Goal: Task Accomplishment & Management: Use online tool/utility

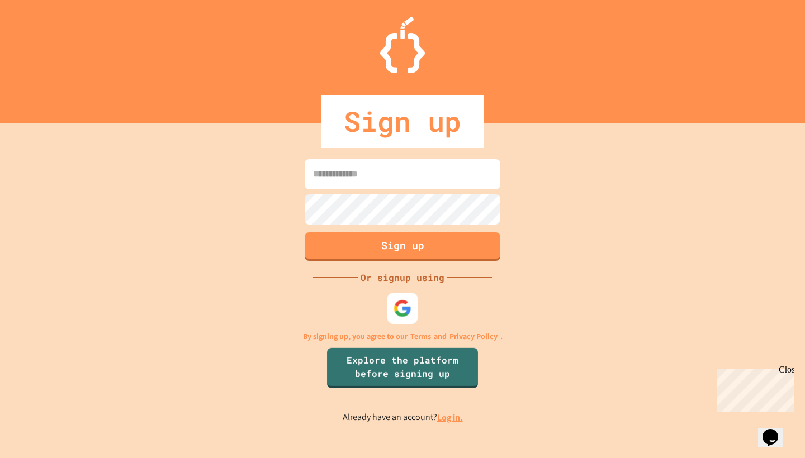
click at [408, 308] on img at bounding box center [403, 309] width 18 height 18
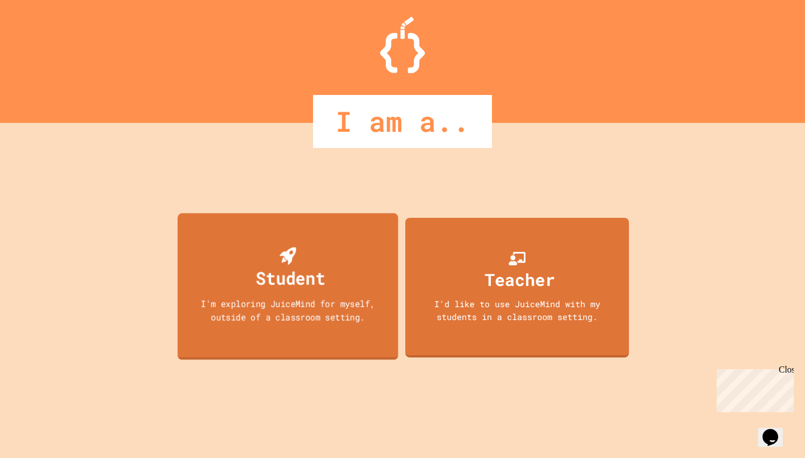
click at [337, 260] on div "Student I'm exploring JuiceMind for myself, outside of a classroom setting." at bounding box center [288, 287] width 221 height 147
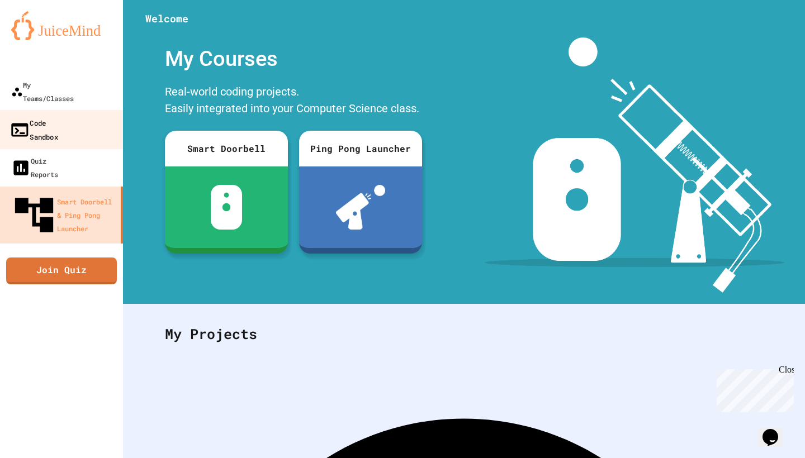
click at [87, 110] on link "Code Sandbox" at bounding box center [61, 129] width 127 height 39
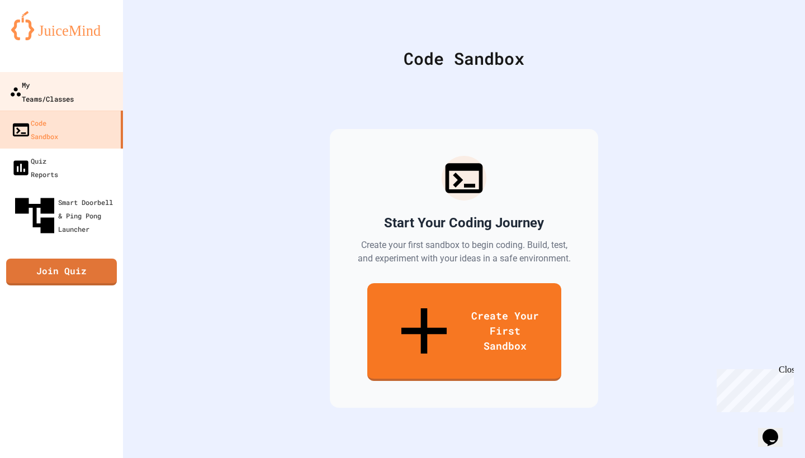
click at [74, 84] on div "My Teams/Classes" at bounding box center [42, 91] width 64 height 27
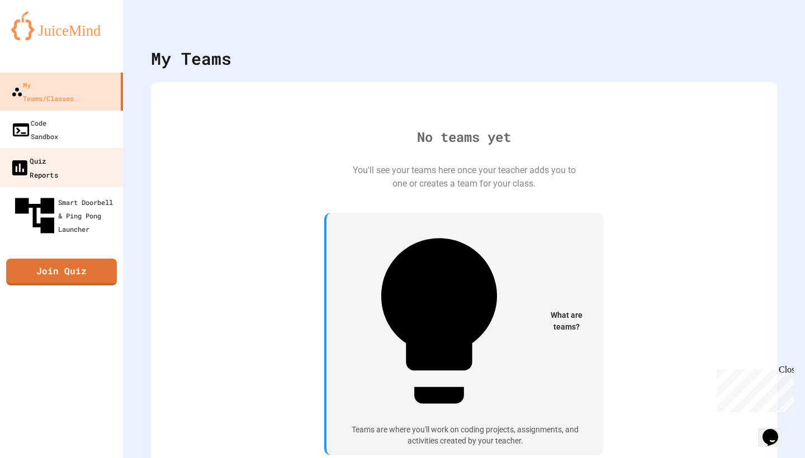
click at [82, 148] on link "Quiz Reports" at bounding box center [61, 167] width 127 height 39
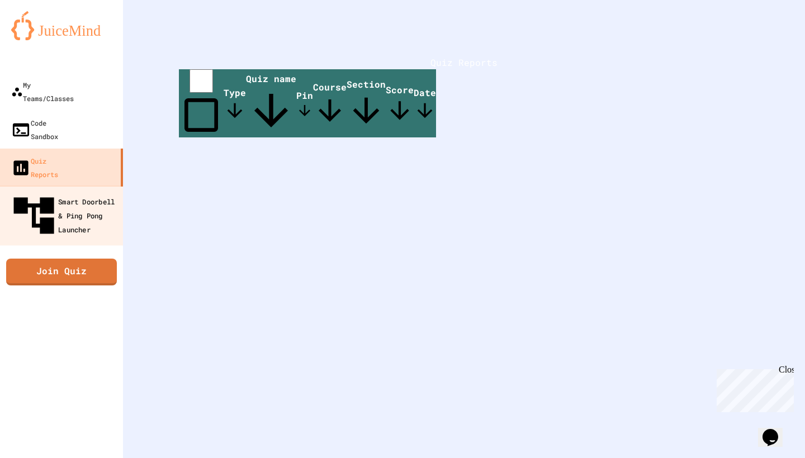
click at [83, 192] on div "Smart Doorbell & Ping Pong Launcher" at bounding box center [65, 216] width 111 height 49
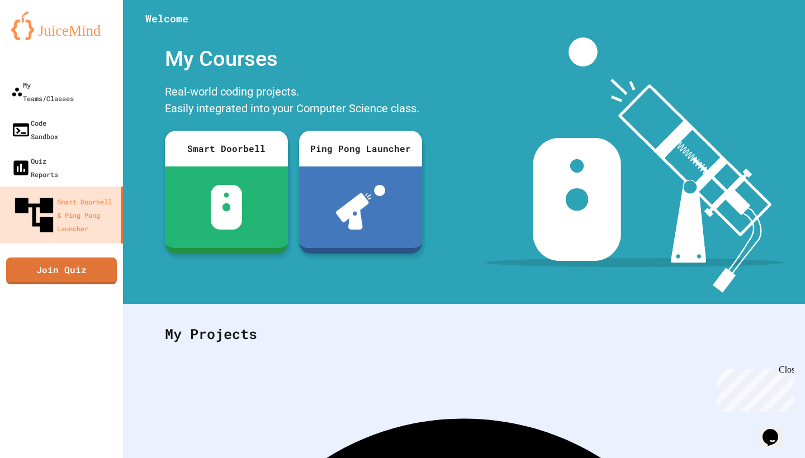
click at [74, 35] on img at bounding box center [61, 25] width 101 height 29
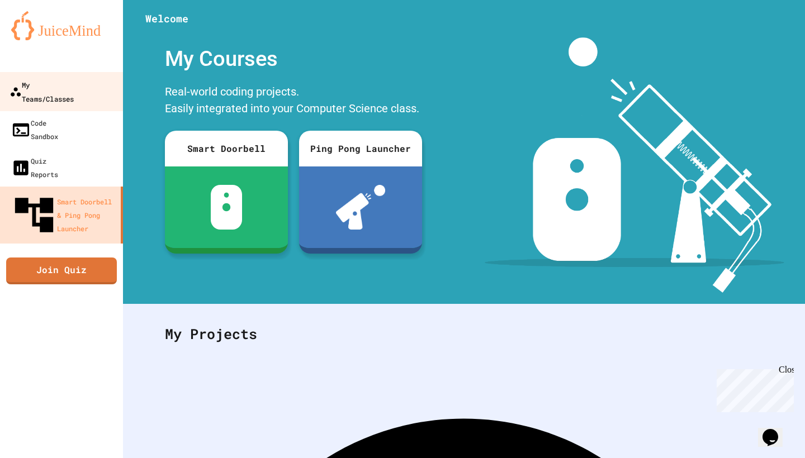
click at [62, 82] on div "My Teams/Classes" at bounding box center [42, 91] width 64 height 27
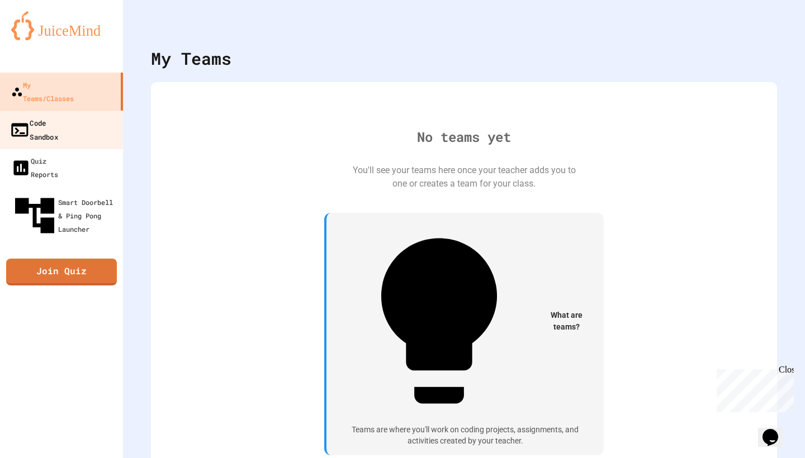
click at [40, 116] on div "Code Sandbox" at bounding box center [34, 129] width 49 height 27
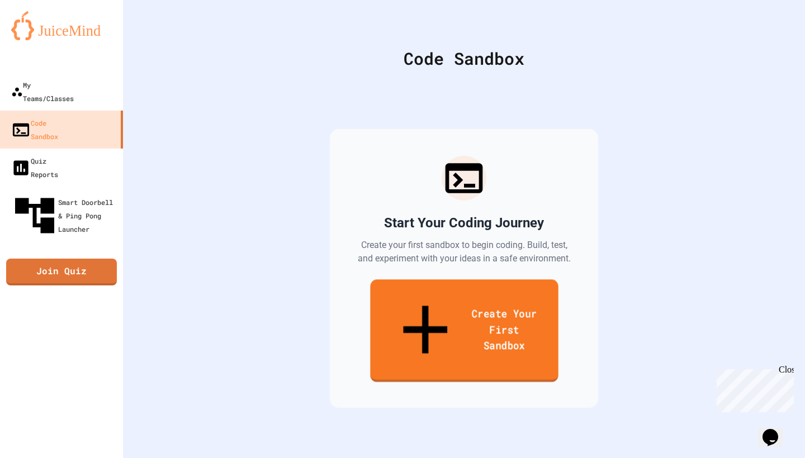
click at [409, 312] on link "Create Your First Sandbox" at bounding box center [464, 331] width 188 height 103
type input "**********"
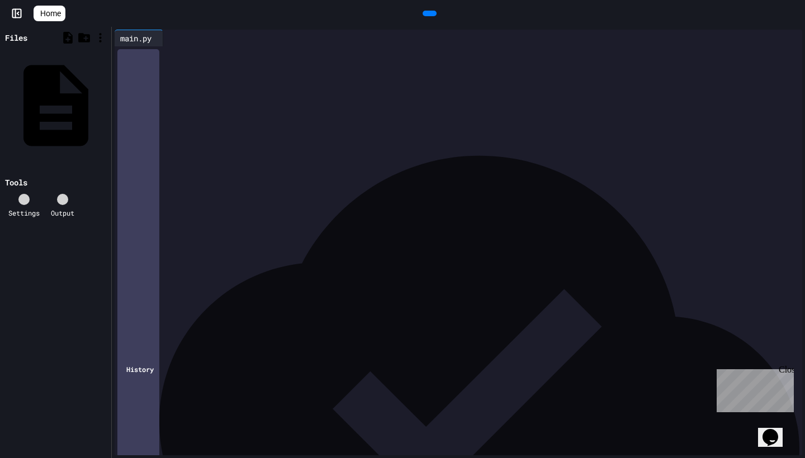
click at [152, 431] on div "History" at bounding box center [138, 369] width 42 height 640
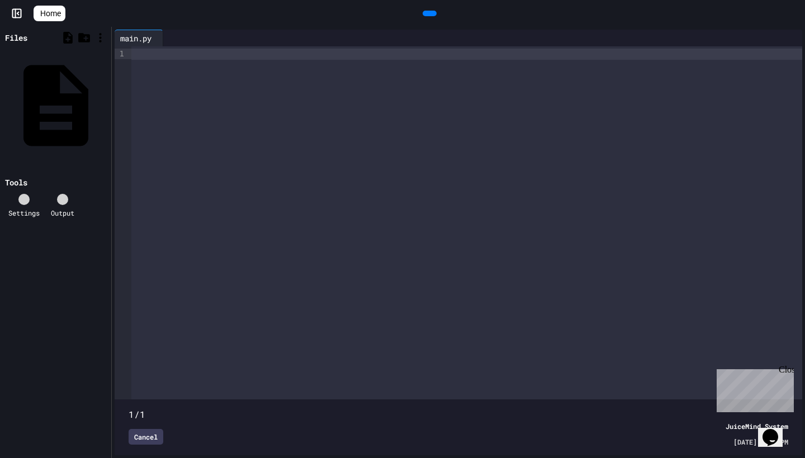
click at [791, 369] on div "Close" at bounding box center [786, 372] width 14 height 14
click at [794, 13] on icon at bounding box center [794, 13] width 0 height 0
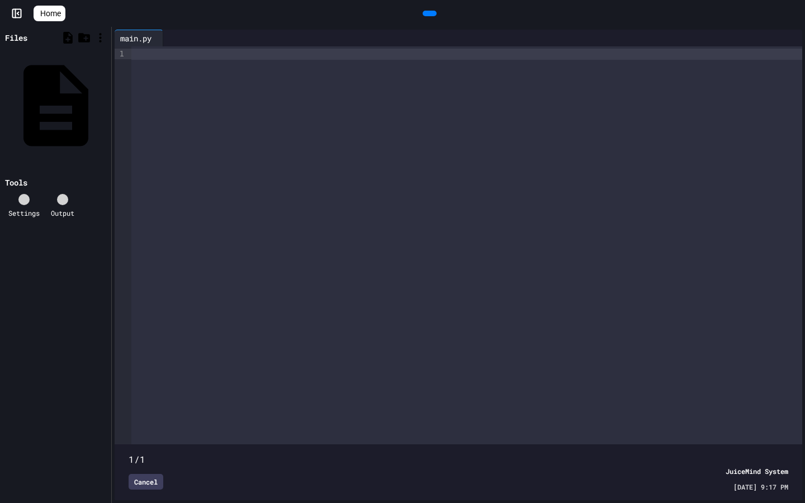
click at [254, 160] on div at bounding box center [466, 245] width 671 height 398
click at [186, 127] on div at bounding box center [466, 245] width 671 height 398
click at [105, 99] on div "main.py" at bounding box center [105, 104] width 0 height 11
click at [143, 60] on div at bounding box center [466, 245] width 671 height 398
click at [189, 63] on div at bounding box center [466, 245] width 671 height 398
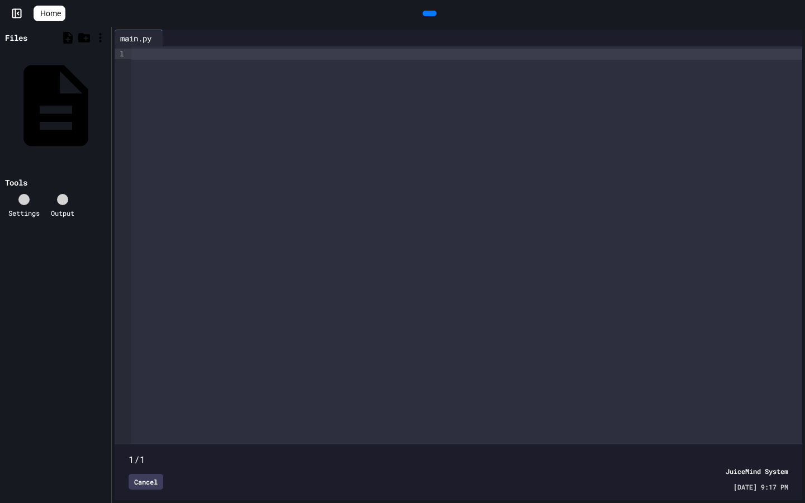
click at [168, 38] on icon at bounding box center [168, 38] width 0 height 0
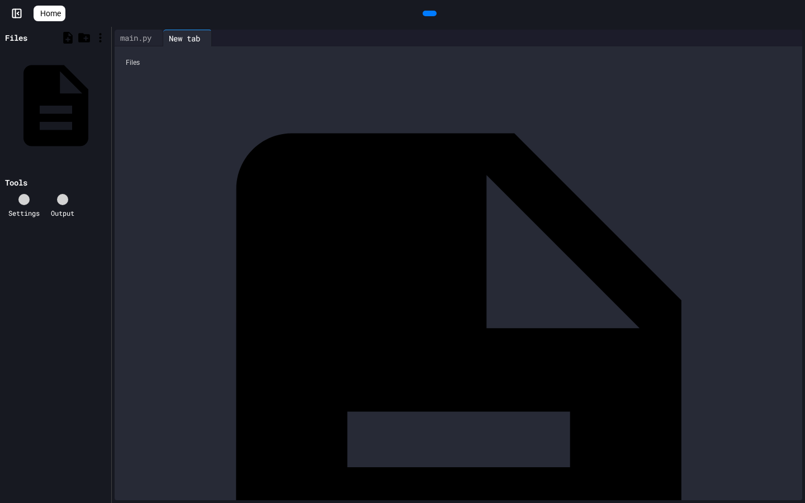
click at [168, 92] on div "main.py" at bounding box center [458, 411] width 677 height 677
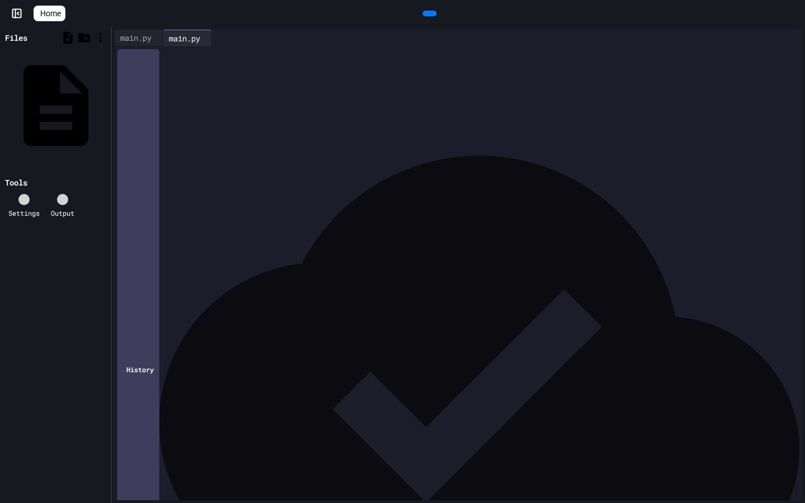
click at [183, 62] on div at bounding box center [466, 54] width 671 height 16
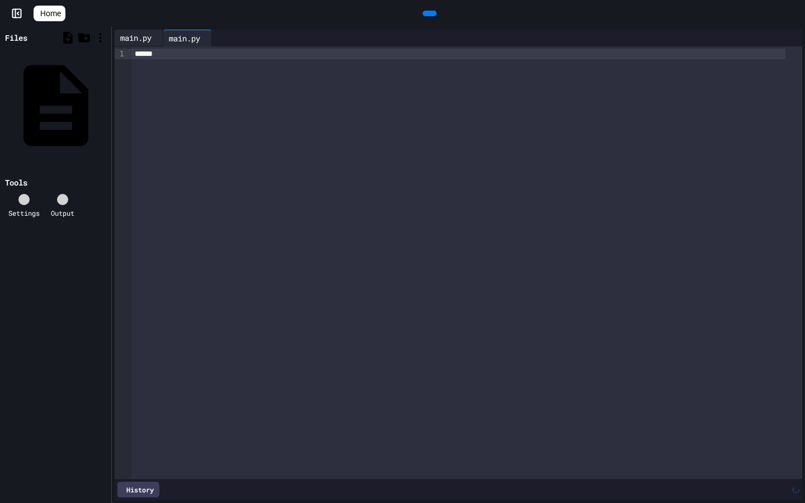
click at [149, 41] on div "main.py" at bounding box center [136, 38] width 42 height 12
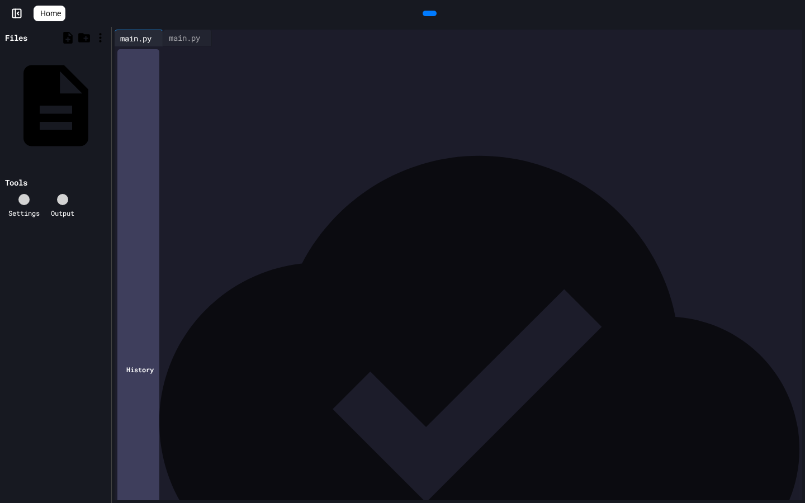
click at [159, 62] on div at bounding box center [466, 54] width 671 height 16
click at [151, 458] on div "History" at bounding box center [138, 369] width 42 height 640
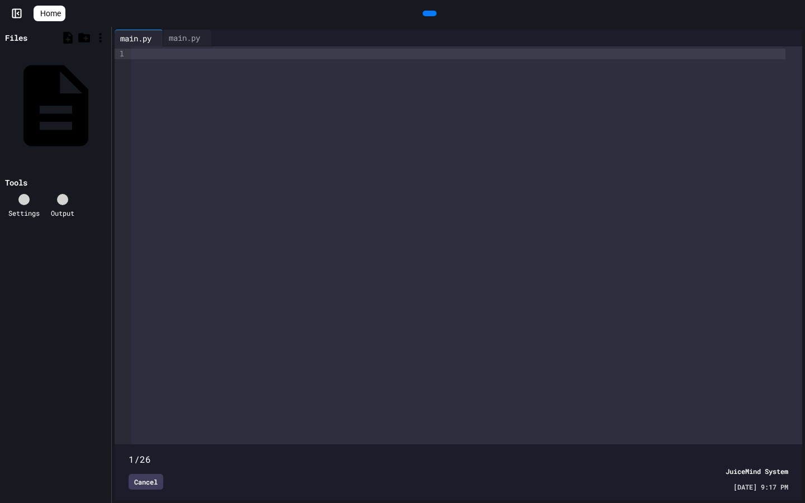
click at [129, 453] on span at bounding box center [129, 453] width 0 height 0
drag, startPoint x: 130, startPoint y: 432, endPoint x: 294, endPoint y: 440, distance: 164.0
click at [294, 453] on span at bounding box center [459, 453] width 660 height 0
drag, startPoint x: 287, startPoint y: 434, endPoint x: 381, endPoint y: 437, distance: 94.0
click at [129, 453] on span at bounding box center [129, 453] width 0 height 0
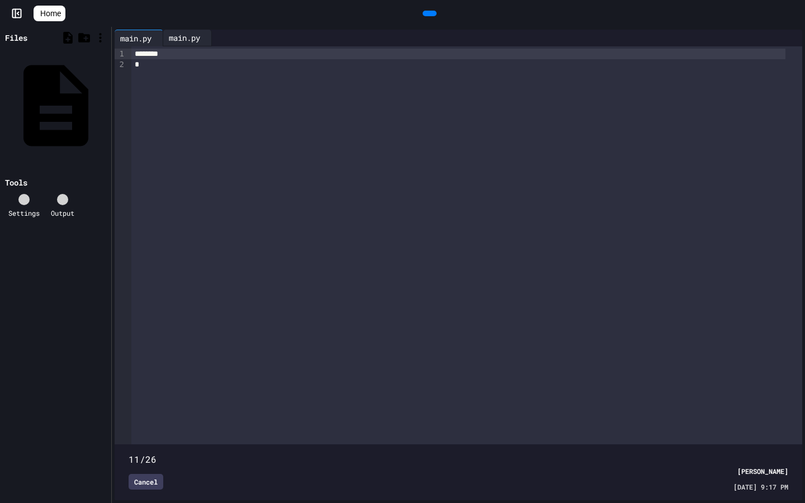
click at [193, 42] on div "main.py" at bounding box center [184, 38] width 42 height 12
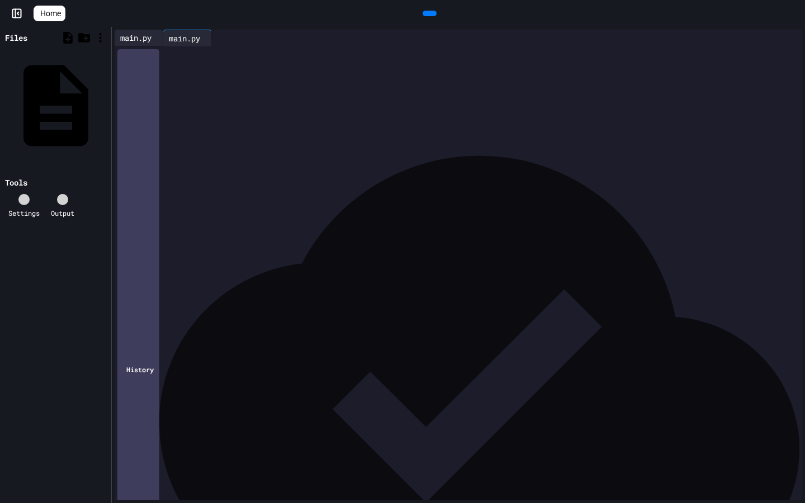
click at [145, 43] on div "main.py" at bounding box center [136, 38] width 42 height 12
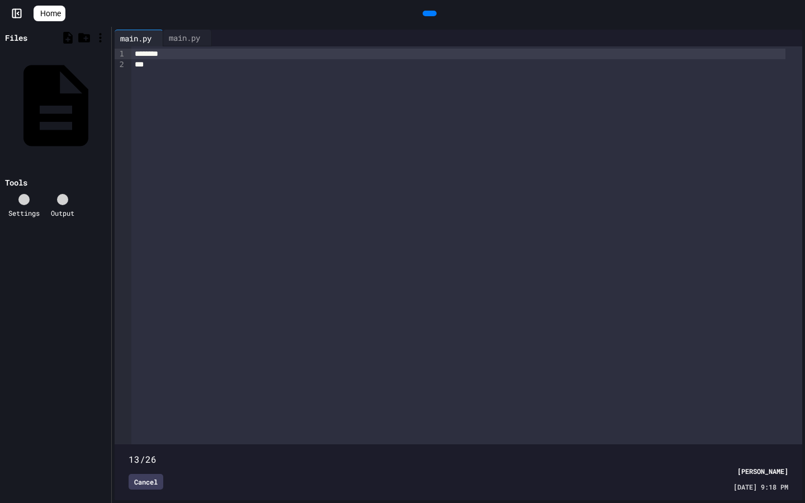
click at [429, 453] on span at bounding box center [459, 453] width 660 height 0
click at [494, 453] on span at bounding box center [459, 453] width 660 height 0
type input "**"
click at [552, 453] on span at bounding box center [459, 453] width 660 height 0
click at [428, 13] on icon at bounding box center [428, 13] width 0 height 0
